Goal: Transaction & Acquisition: Download file/media

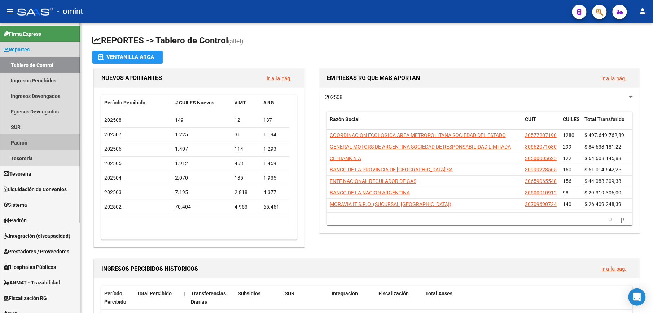
click at [25, 146] on link "Padrón" at bounding box center [40, 143] width 80 height 16
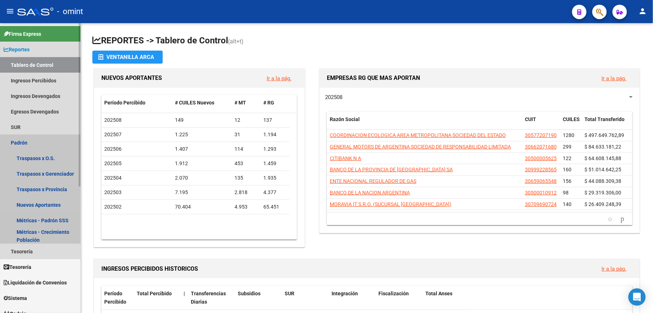
click at [22, 142] on link "Padrón" at bounding box center [40, 143] width 80 height 16
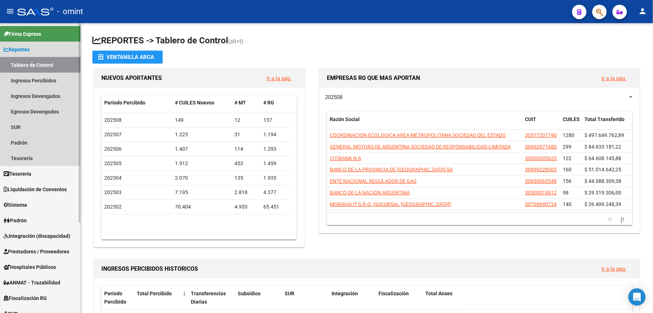
click at [34, 63] on link "Tablero de Control" at bounding box center [40, 65] width 80 height 16
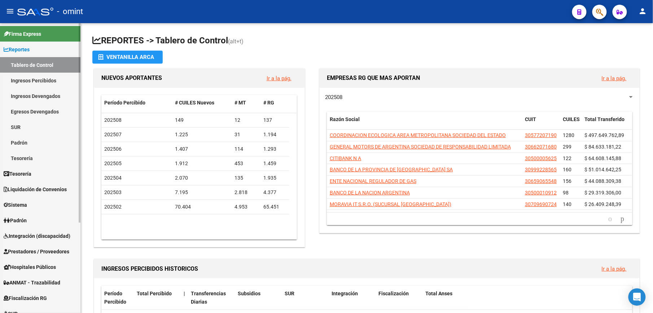
click at [25, 217] on span "Padrón" at bounding box center [15, 220] width 23 height 8
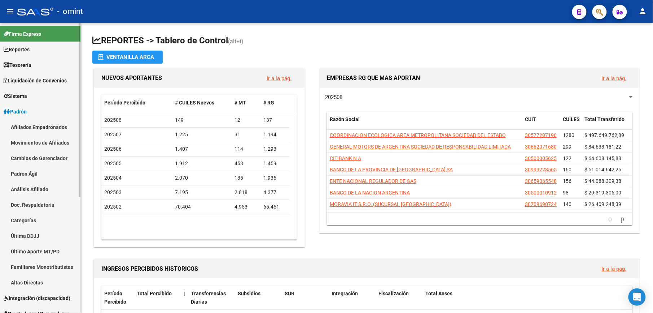
click at [29, 128] on link "Afiliados Empadronados" at bounding box center [40, 127] width 80 height 16
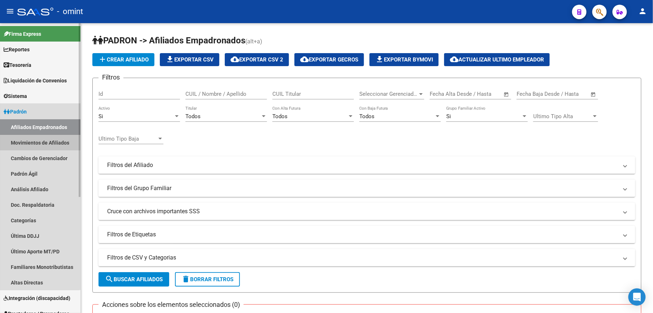
click at [31, 141] on link "Movimientos de Afiliados" at bounding box center [40, 143] width 80 height 16
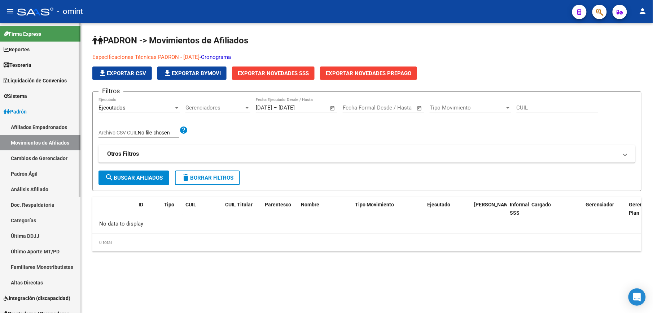
click at [37, 172] on link "Padrón Ágil" at bounding box center [40, 174] width 80 height 16
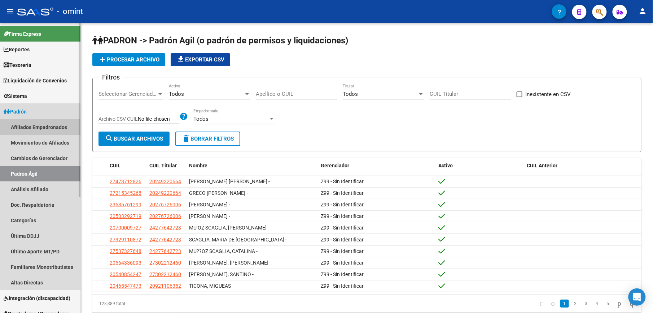
click at [29, 130] on link "Afiliados Empadronados" at bounding box center [40, 127] width 80 height 16
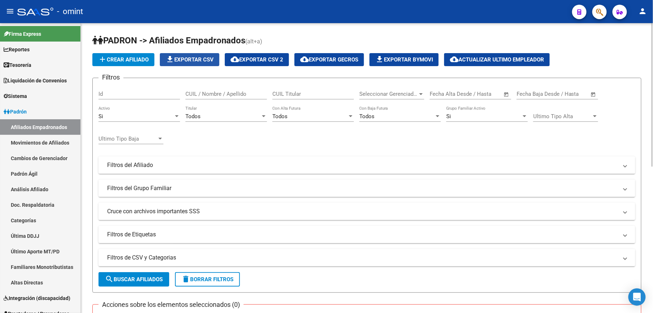
click at [186, 60] on span "file_download Exportar CSV" at bounding box center [190, 59] width 48 height 6
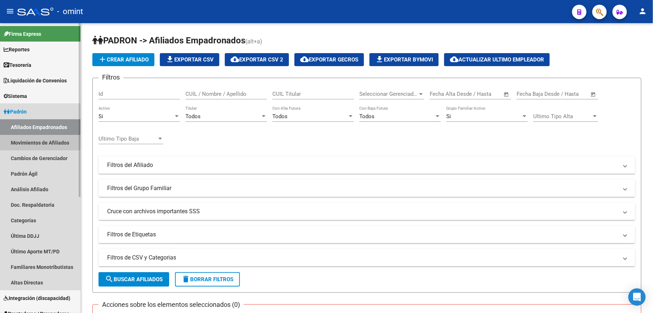
click at [27, 139] on link "Movimientos de Afiliados" at bounding box center [40, 143] width 80 height 16
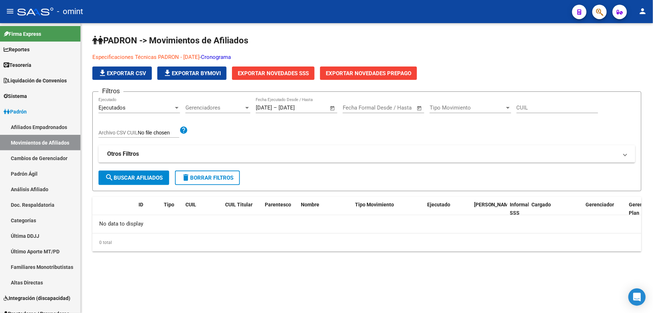
click at [231, 57] on link "Cronograma" at bounding box center [216, 57] width 30 height 6
